Goal: Task Accomplishment & Management: Manage account settings

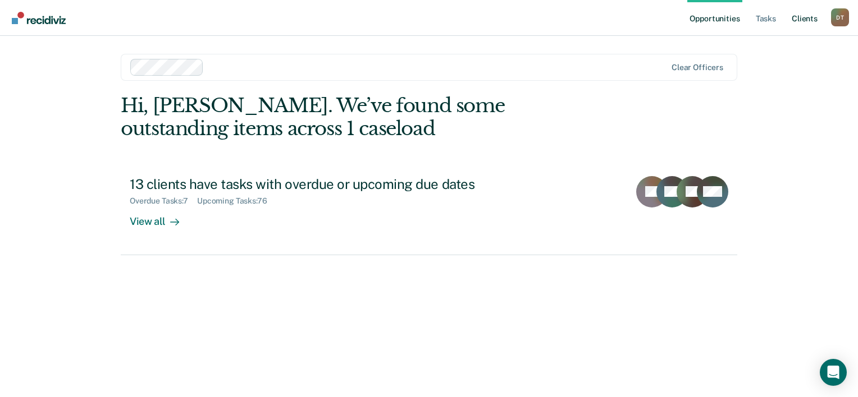
click at [808, 18] on link "Client s" at bounding box center [804, 18] width 30 height 36
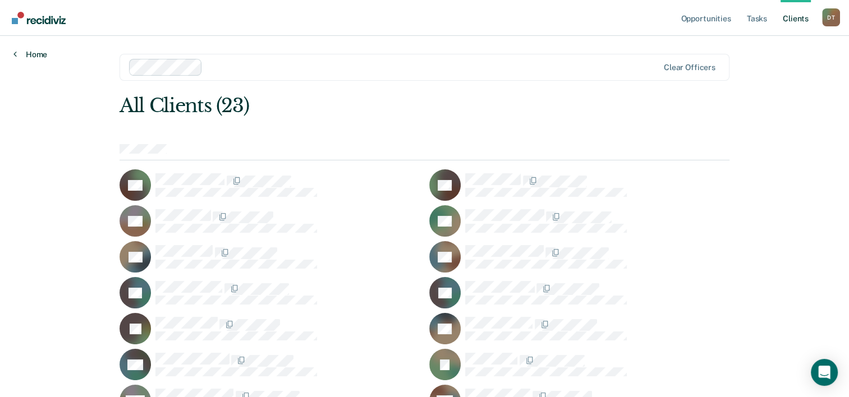
click at [35, 51] on link "Home" at bounding box center [30, 54] width 34 height 10
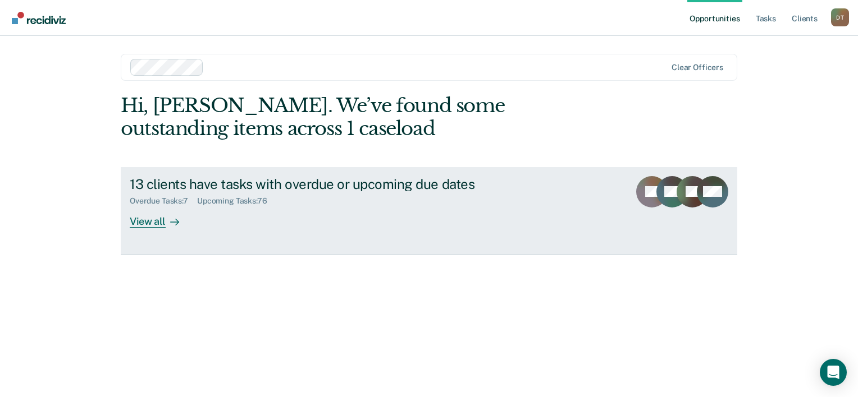
click at [143, 215] on div "View all" at bounding box center [161, 217] width 63 height 22
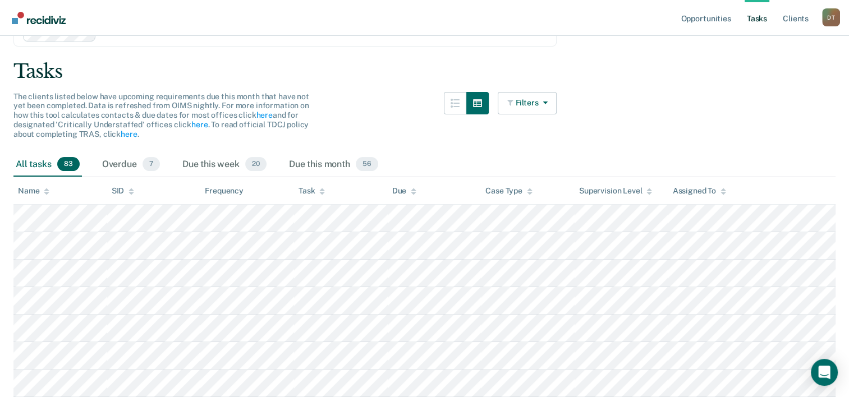
scroll to position [58, 0]
click at [210, 159] on div "Due this week 20" at bounding box center [224, 164] width 89 height 25
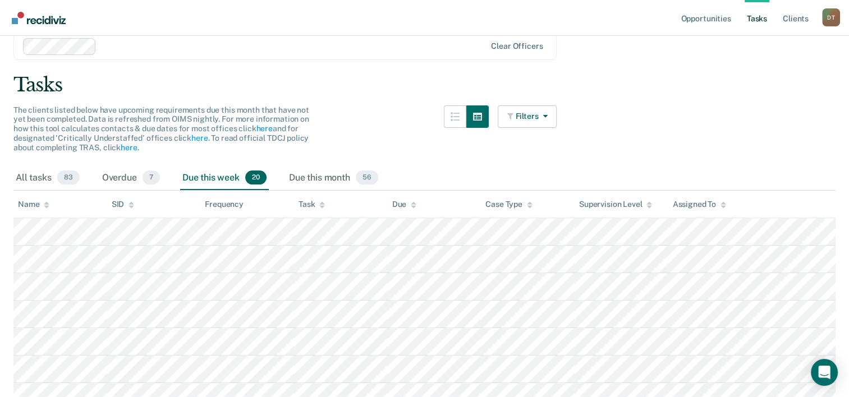
scroll to position [44, 0]
click at [24, 173] on div "All tasks 83" at bounding box center [47, 179] width 68 height 25
click at [121, 174] on div "Overdue 7" at bounding box center [131, 179] width 62 height 25
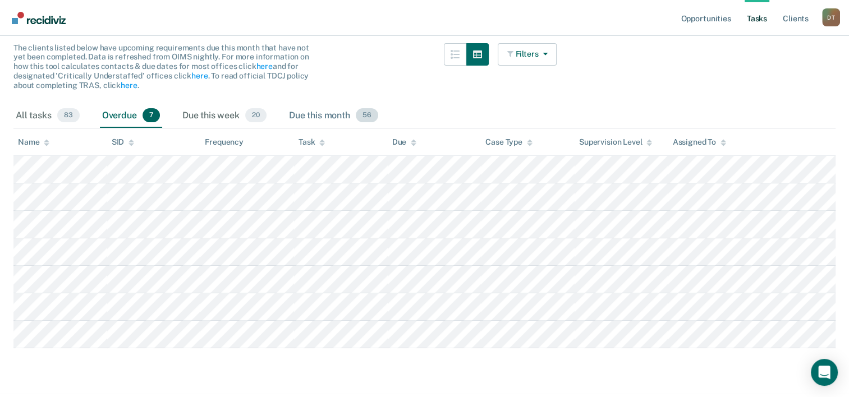
scroll to position [0, 0]
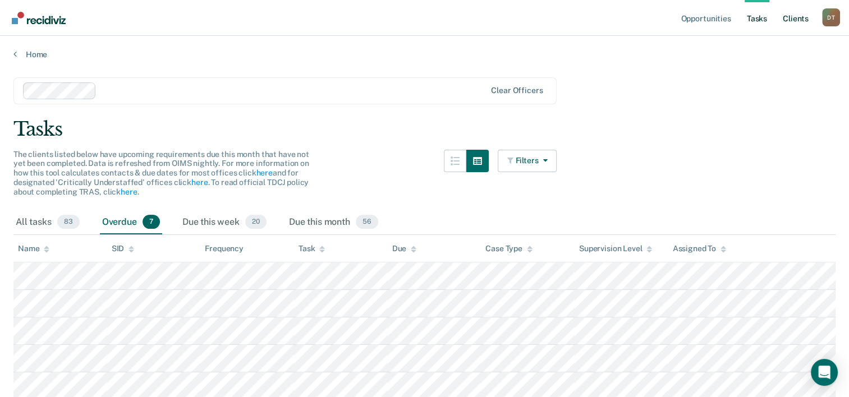
click at [795, 22] on link "Client s" at bounding box center [796, 18] width 30 height 36
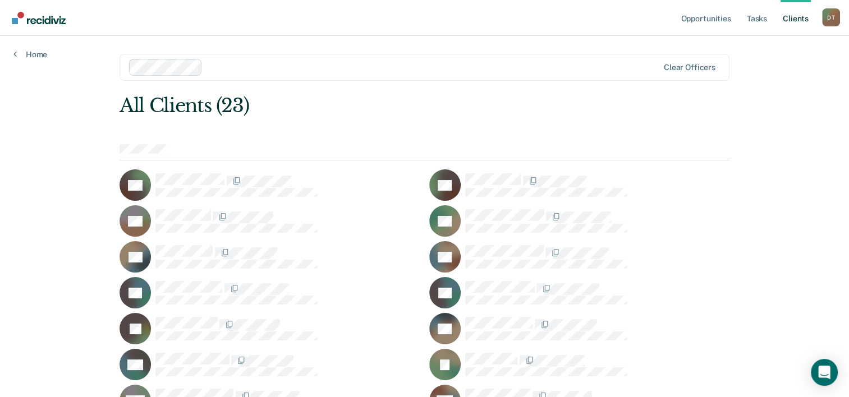
click at [716, 127] on div "All Clients (23) DA LA BB PB PC RE RF RF JG EH DH JL MM BM AM EP PR TT LT DW MW…" at bounding box center [425, 345] width 610 height 502
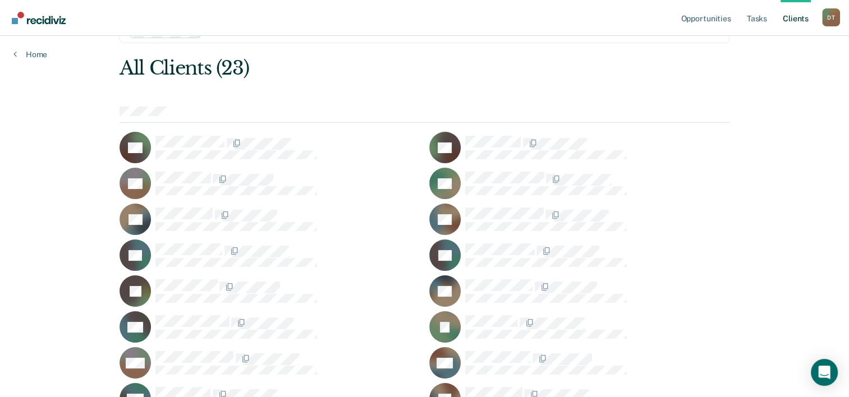
scroll to position [38, 0]
click at [822, 368] on icon "Open Intercom Messenger" at bounding box center [824, 372] width 13 height 15
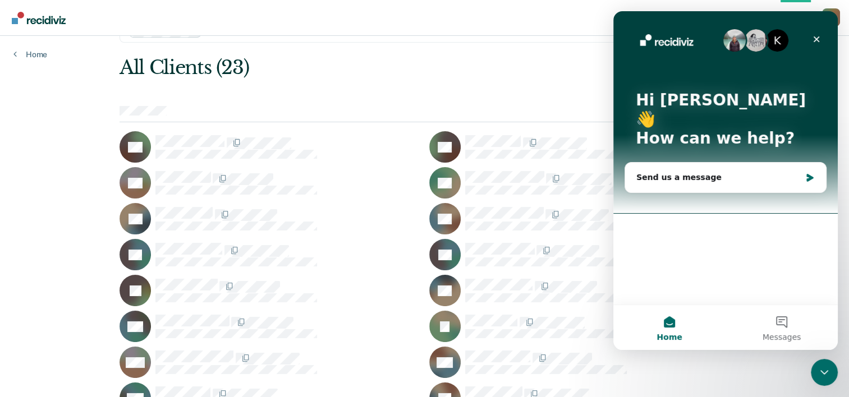
scroll to position [0, 0]
click at [681, 172] on div "Send us a message" at bounding box center [718, 178] width 164 height 12
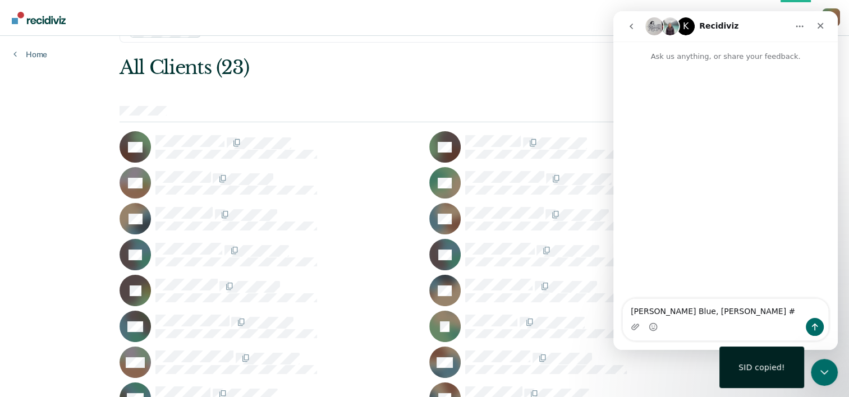
click at [718, 318] on div "Intercom messenger" at bounding box center [725, 327] width 205 height 18
click at [700, 310] on textarea "[PERSON_NAME] Blue, [PERSON_NAME] #" at bounding box center [725, 308] width 205 height 19
paste textarea "07803118"
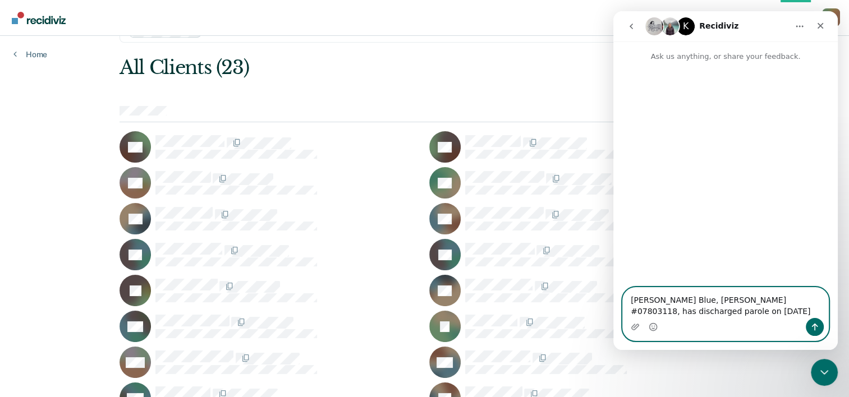
type textarea "[PERSON_NAME] Blue, [PERSON_NAME] #07803118, has discharged parole on [DATE]"
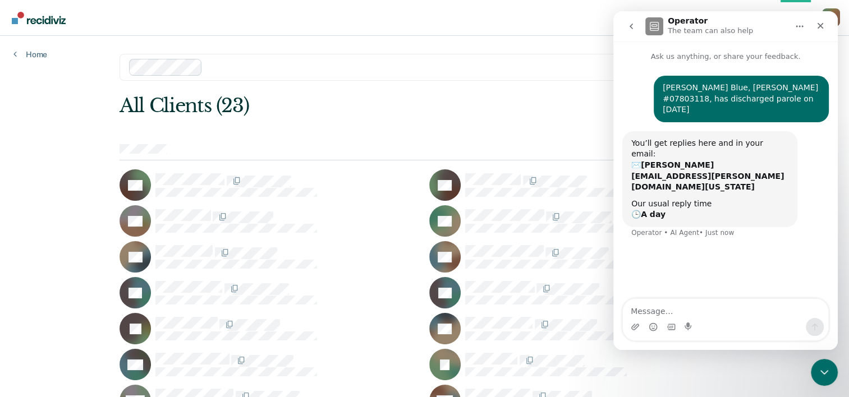
click at [467, 92] on main "Clear officers All Clients (23) DA LA BB PB PC RE RF RF JG EH DH JL MM BM AM EP…" at bounding box center [424, 325] width 637 height 578
click at [33, 43] on div "Home" at bounding box center [30, 48] width 61 height 24
click at [34, 53] on link "Home" at bounding box center [30, 54] width 34 height 10
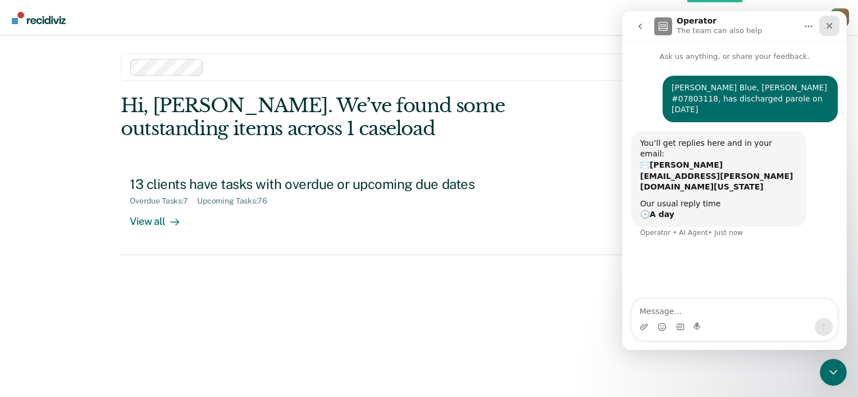
click at [832, 21] on icon "Close" at bounding box center [828, 25] width 9 height 9
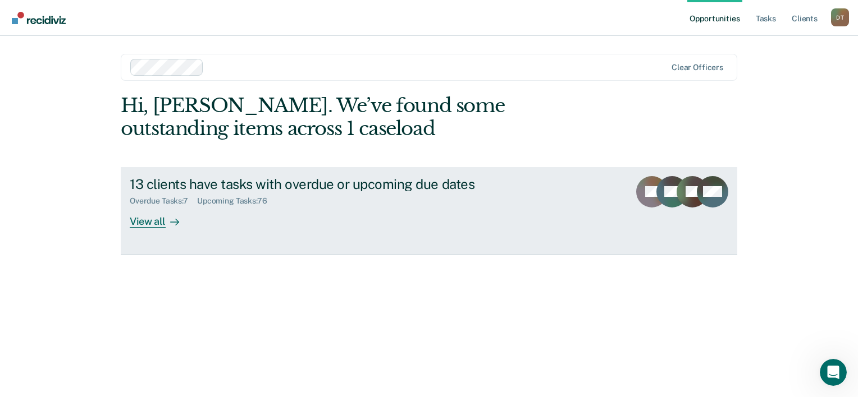
click at [141, 221] on div "View all" at bounding box center [161, 217] width 63 height 22
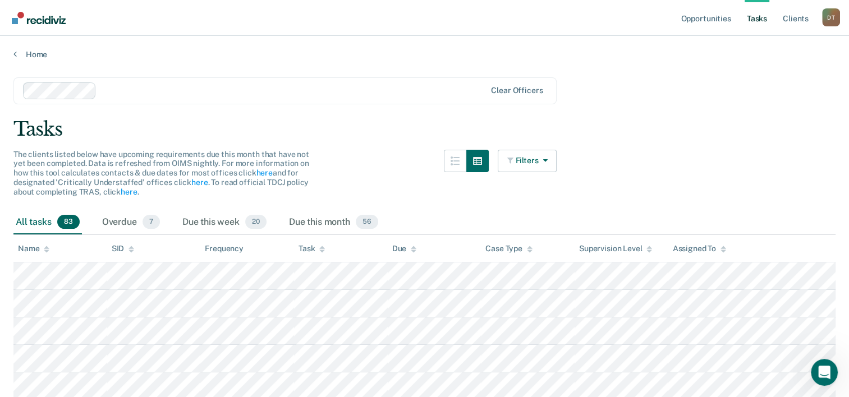
click at [838, 15] on div "D T" at bounding box center [831, 17] width 18 height 18
click at [801, 12] on link "Client s" at bounding box center [796, 18] width 30 height 36
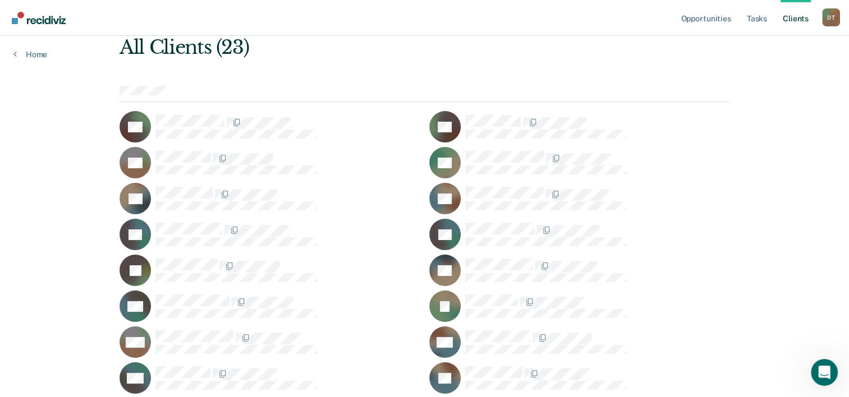
scroll to position [61, 0]
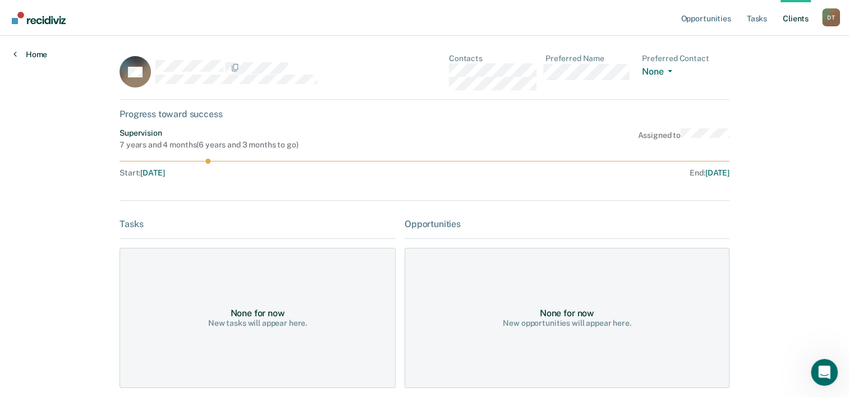
click at [40, 52] on link "Home" at bounding box center [30, 54] width 34 height 10
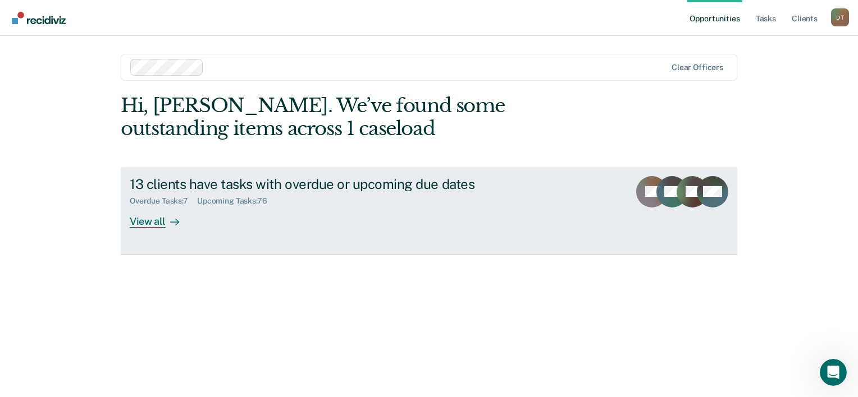
click at [141, 216] on div "View all" at bounding box center [161, 217] width 63 height 22
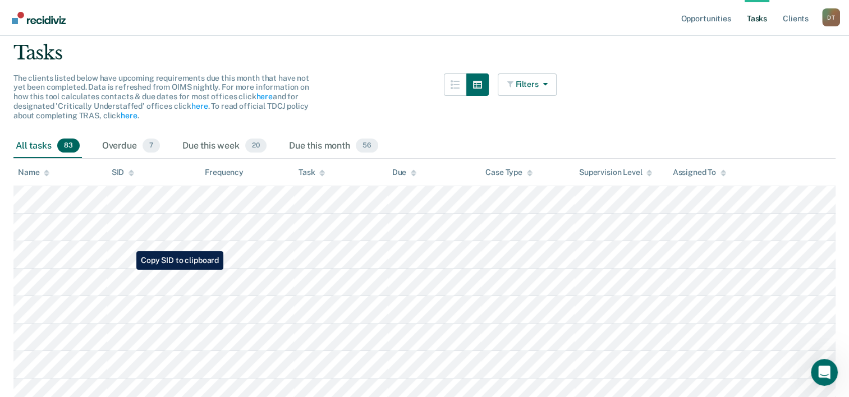
scroll to position [80, 0]
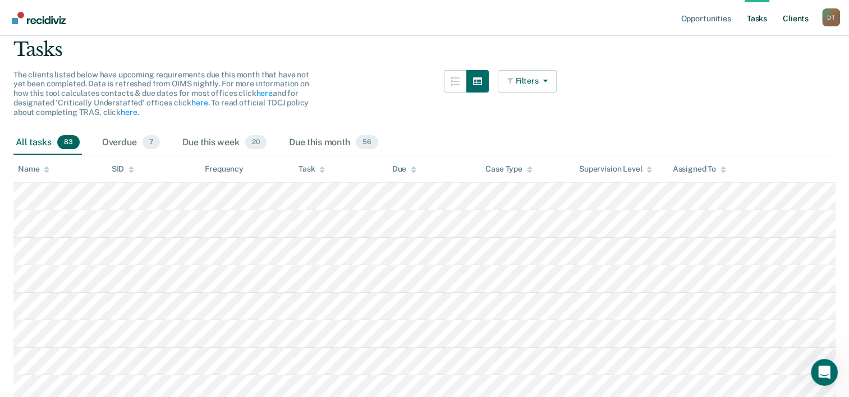
click at [788, 20] on link "Client s" at bounding box center [796, 18] width 30 height 36
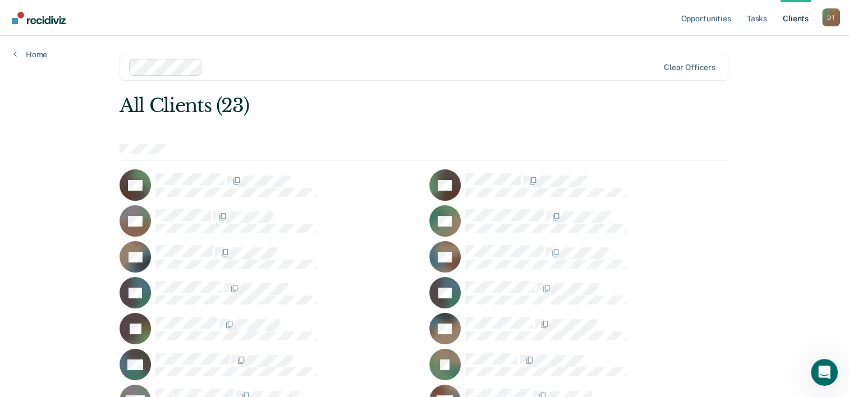
scroll to position [241, 0]
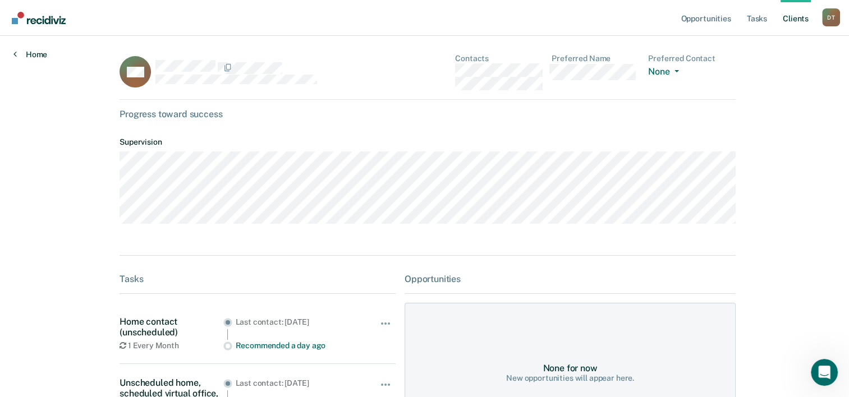
click at [34, 49] on link "Home" at bounding box center [30, 54] width 34 height 10
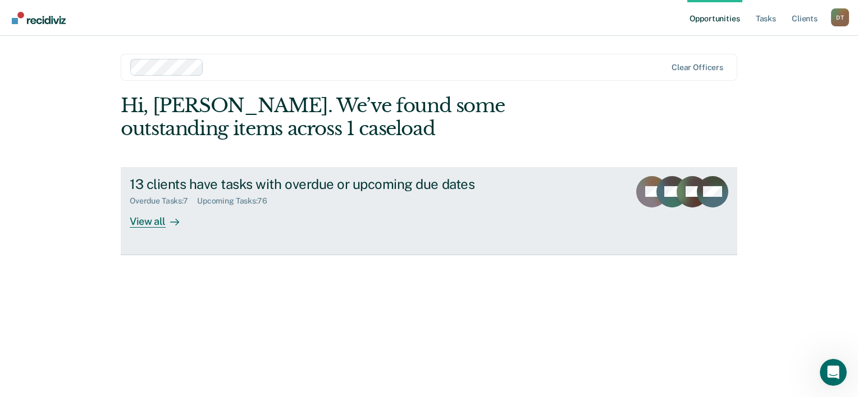
click at [132, 221] on div "View all" at bounding box center [161, 217] width 63 height 22
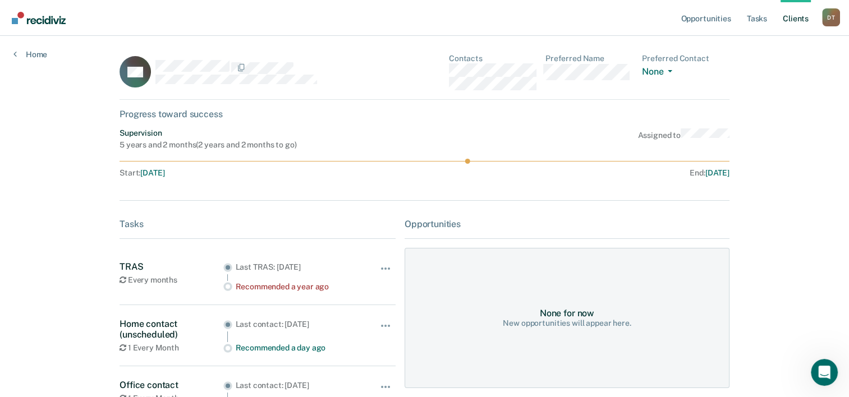
drag, startPoint x: 314, startPoint y: 189, endPoint x: 334, endPoint y: 204, distance: 24.8
click at [334, 204] on div "DH Contacts Preferred Name Preferred Contact None Call Text Email None Progress…" at bounding box center [425, 351] width 610 height 595
click at [377, 266] on button "button" at bounding box center [386, 274] width 19 height 18
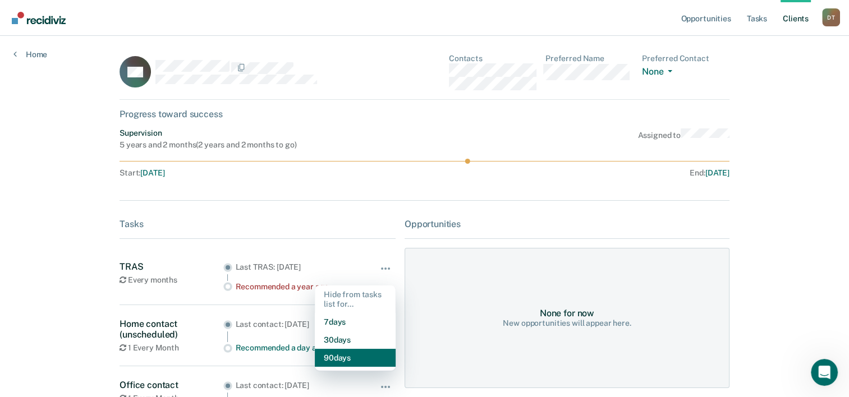
click at [326, 355] on button "90 days" at bounding box center [355, 358] width 81 height 18
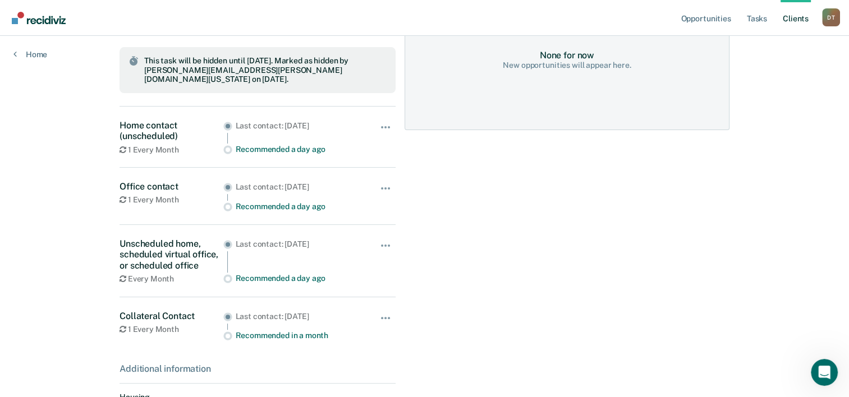
scroll to position [255, 0]
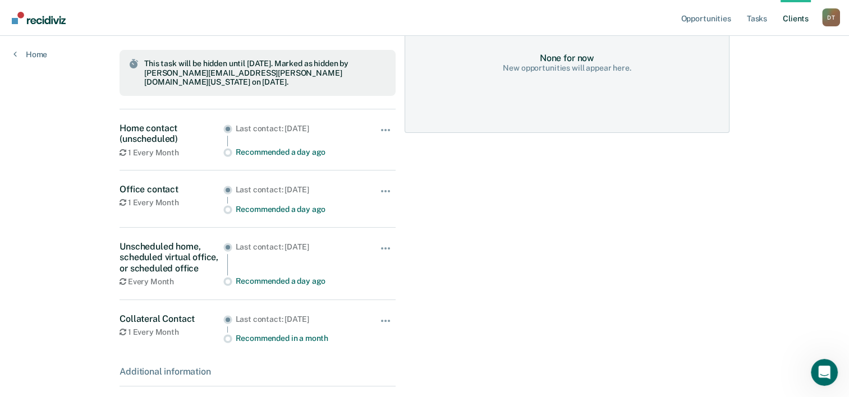
click at [13, 146] on div "Opportunities Tasks Client s Dai-[PERSON_NAME] D T Profile How it works Log Out…" at bounding box center [424, 121] width 849 height 753
click at [839, 130] on div "Opportunities Tasks Client s Dai-[PERSON_NAME] D T Profile How it works Log Out…" at bounding box center [424, 121] width 849 height 753
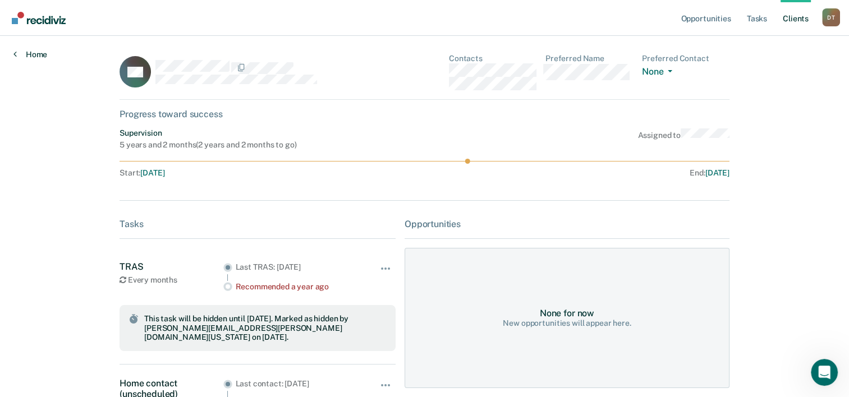
click at [39, 49] on link "Home" at bounding box center [30, 54] width 34 height 10
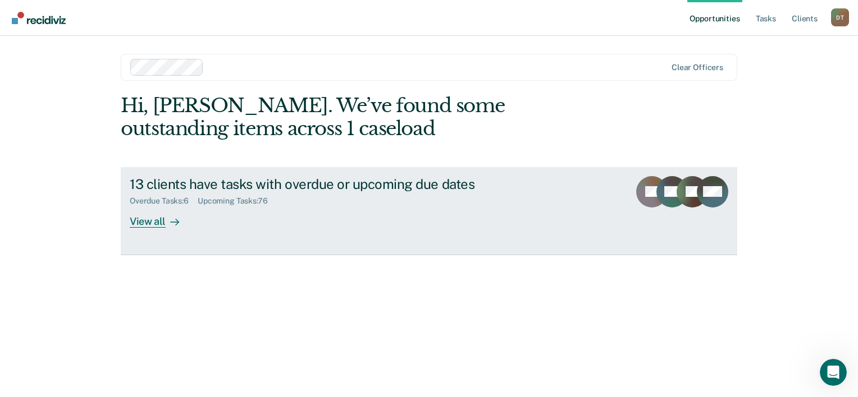
click at [134, 223] on div "View all" at bounding box center [161, 217] width 63 height 22
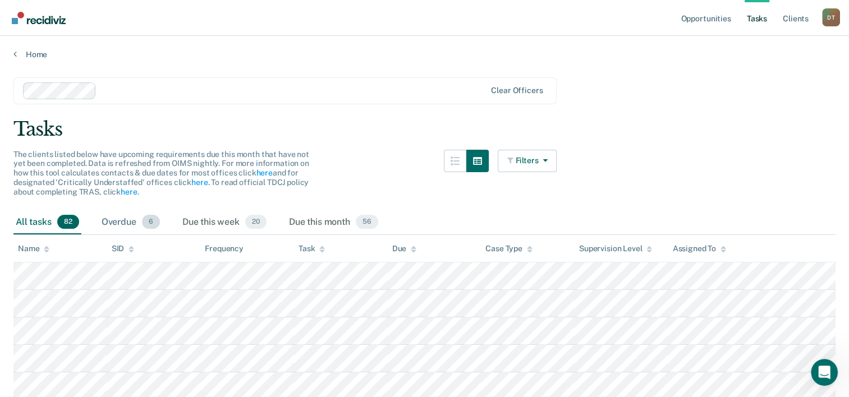
click at [130, 219] on div "Overdue 6" at bounding box center [130, 222] width 63 height 25
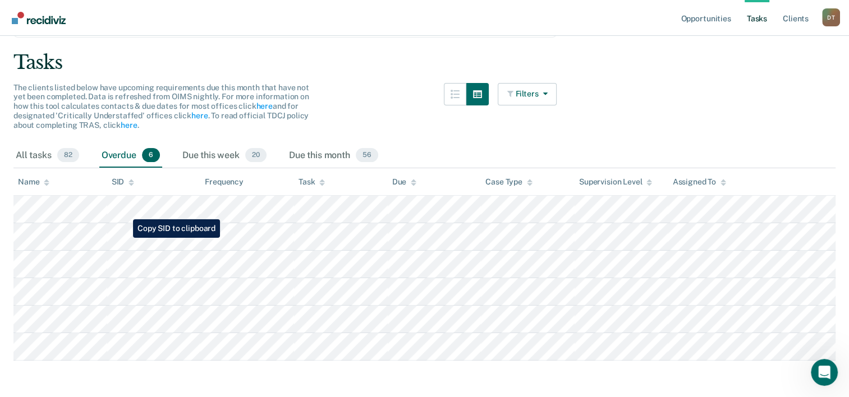
scroll to position [66, 0]
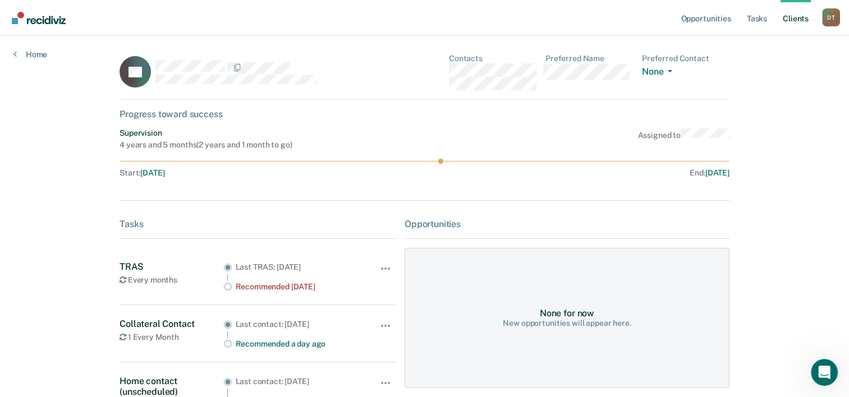
click at [29, 48] on div "Home" at bounding box center [30, 48] width 61 height 24
click at [34, 54] on link "Home" at bounding box center [30, 54] width 34 height 10
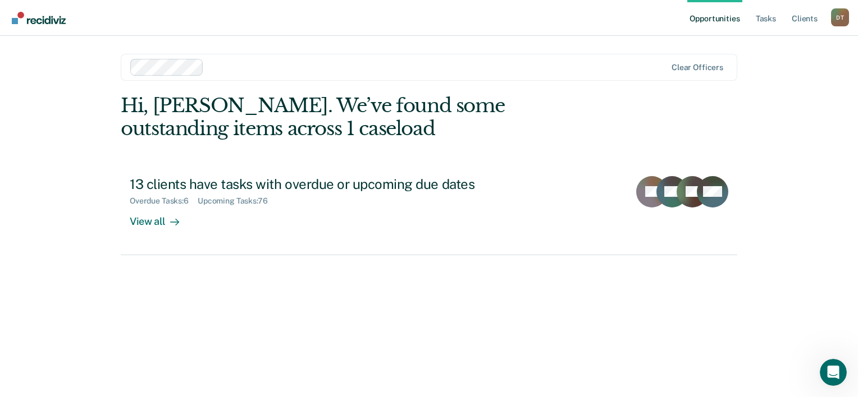
click at [40, 23] on img "Go to Recidiviz Home" at bounding box center [39, 18] width 54 height 12
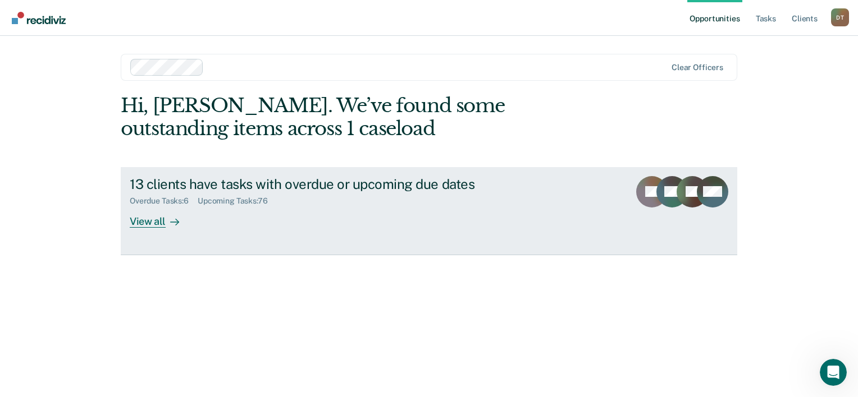
click at [166, 226] on div at bounding box center [172, 221] width 13 height 13
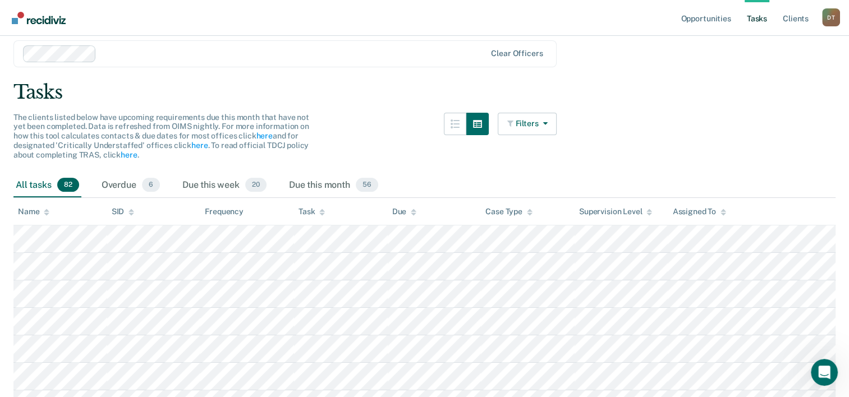
scroll to position [64, 0]
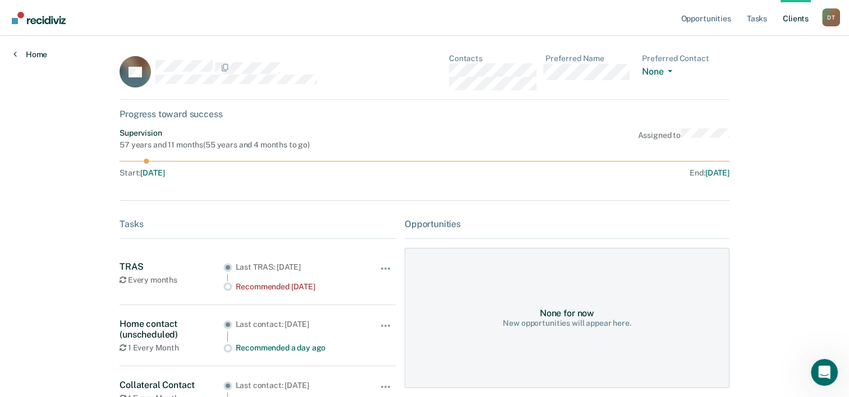
click at [20, 57] on link "Home" at bounding box center [30, 54] width 34 height 10
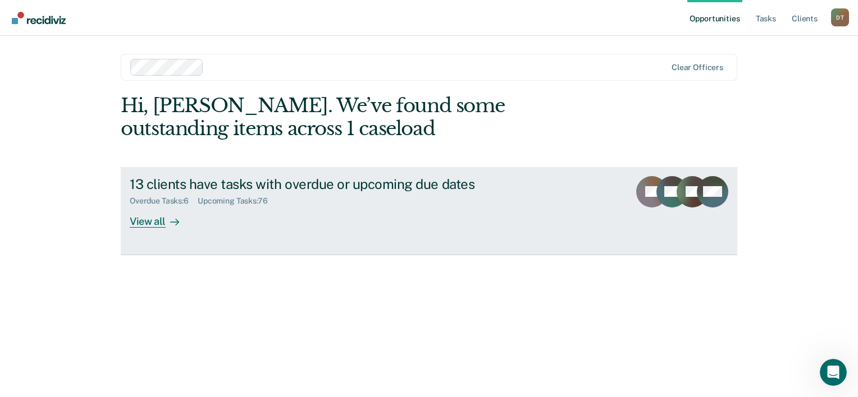
click at [166, 217] on div at bounding box center [172, 221] width 13 height 13
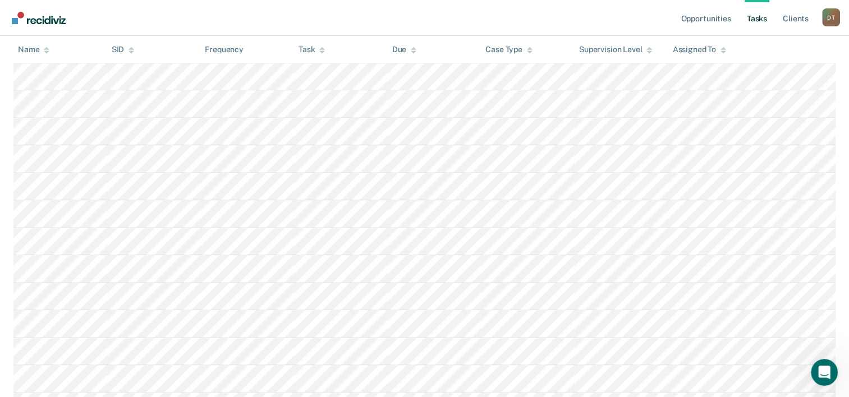
scroll to position [751, 0]
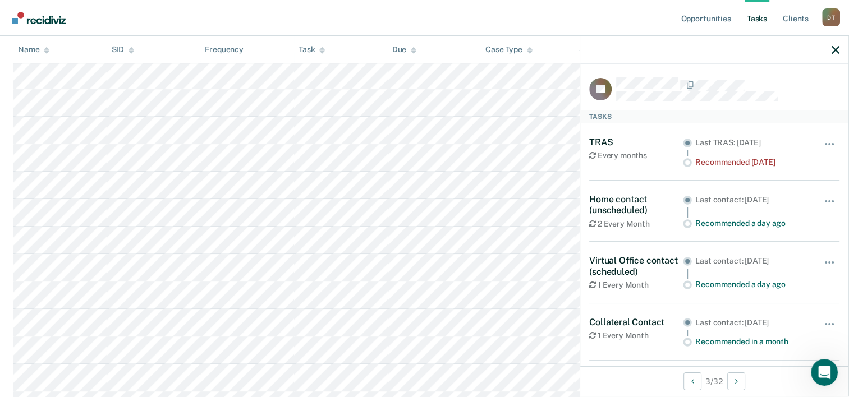
click at [604, 99] on rect at bounding box center [600, 89] width 22 height 22
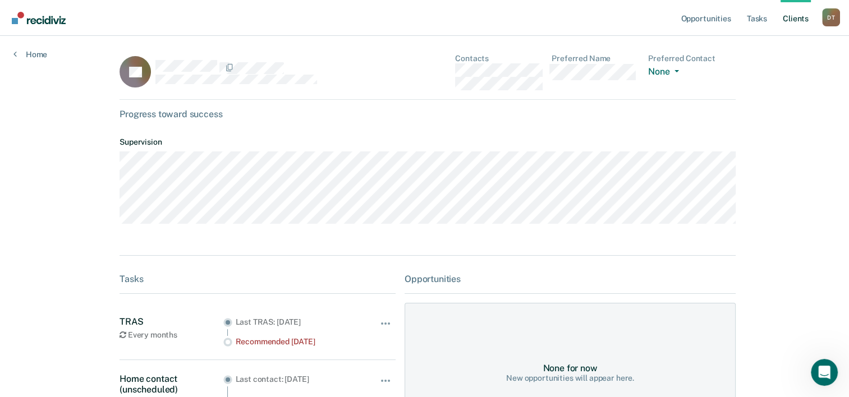
click at [41, 24] on img "Go to Recidiviz Home" at bounding box center [39, 18] width 54 height 12
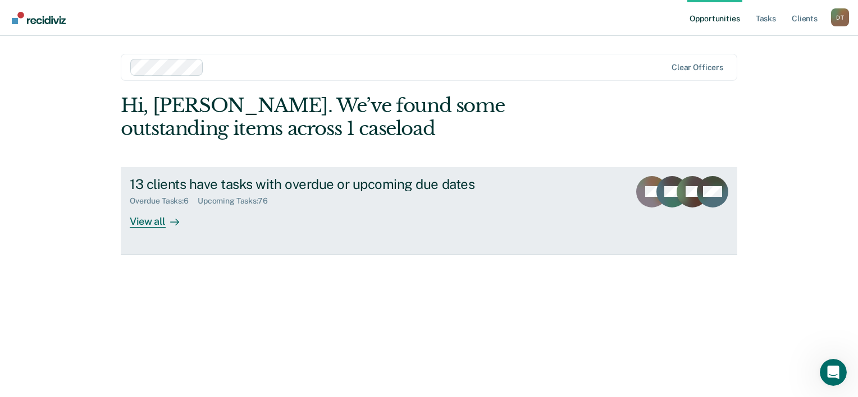
click at [144, 190] on div "13 clients have tasks with overdue or upcoming due dates" at bounding box center [327, 184] width 394 height 16
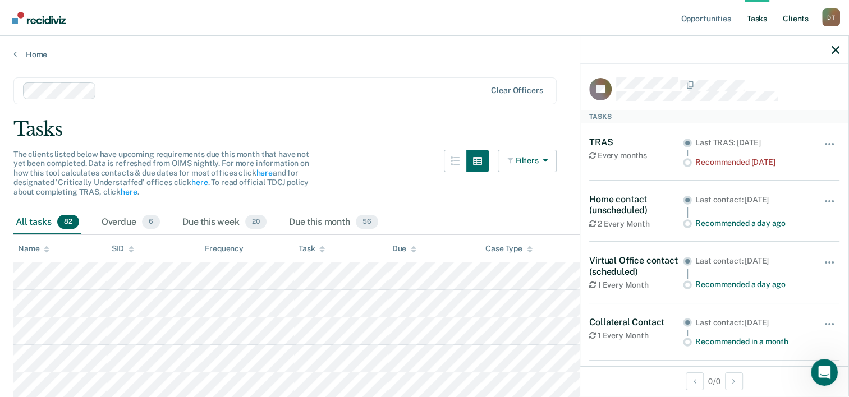
click at [790, 20] on link "Client s" at bounding box center [796, 18] width 30 height 36
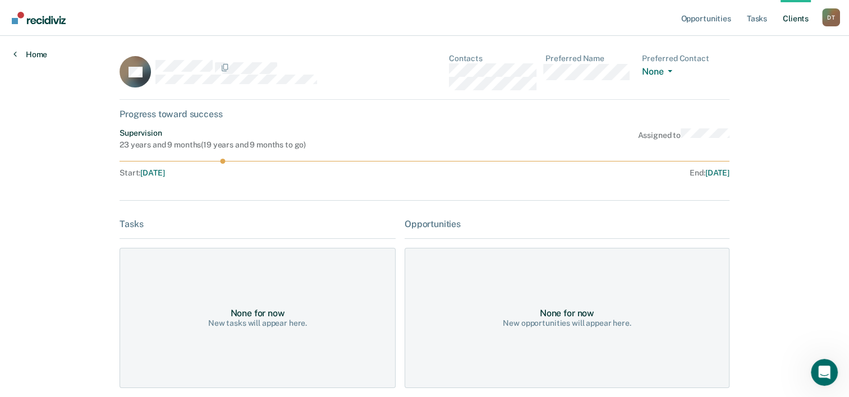
click at [38, 54] on link "Home" at bounding box center [30, 54] width 34 height 10
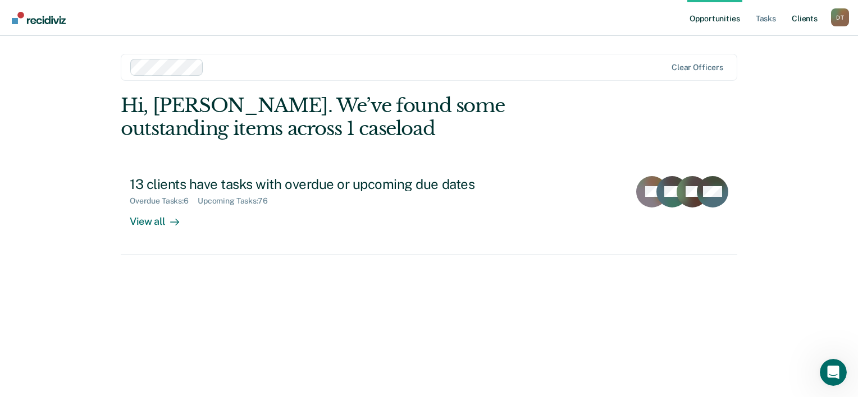
click at [804, 15] on link "Client s" at bounding box center [804, 18] width 30 height 36
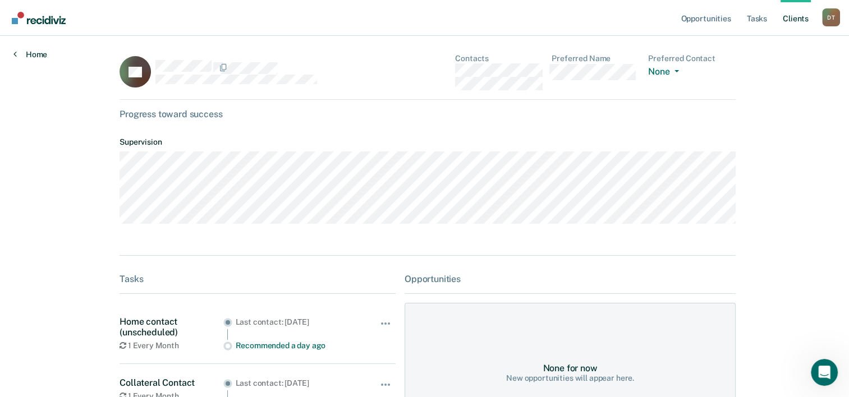
click at [37, 52] on link "Home" at bounding box center [30, 54] width 34 height 10
